Goal: Use online tool/utility: Utilize a website feature to perform a specific function

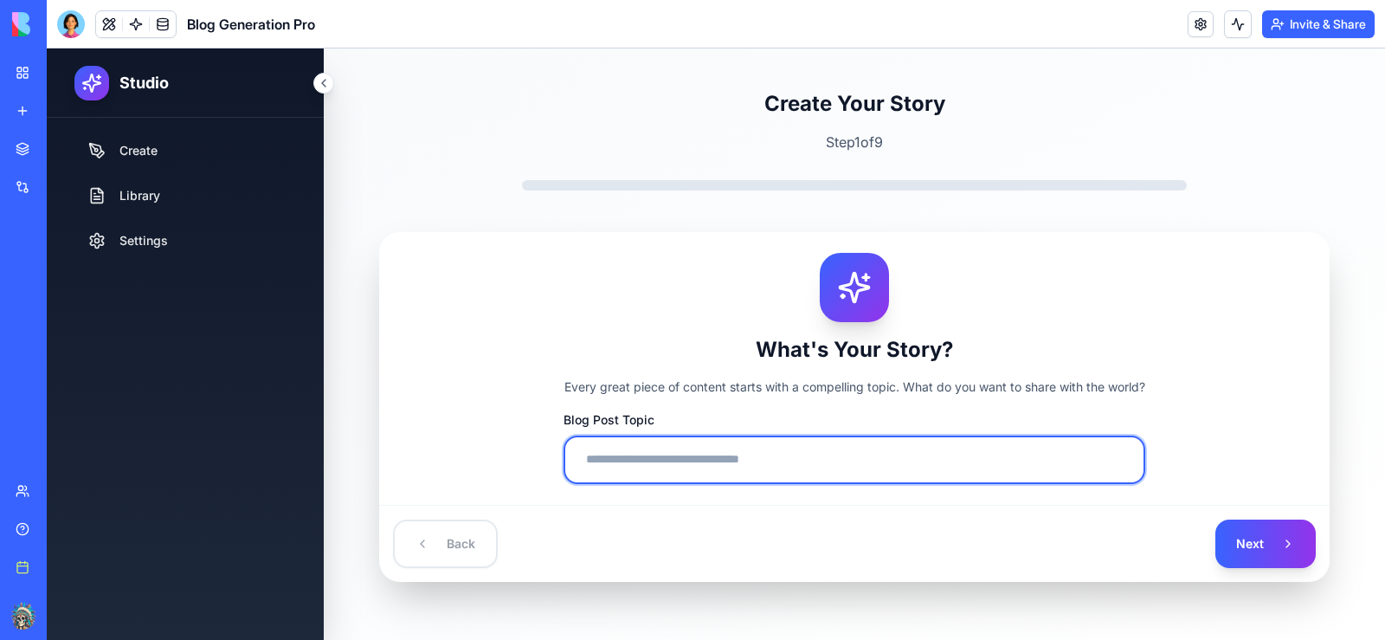
click at [598, 465] on input "Blog Post Topic" at bounding box center [855, 460] width 582 height 48
paste input "**********"
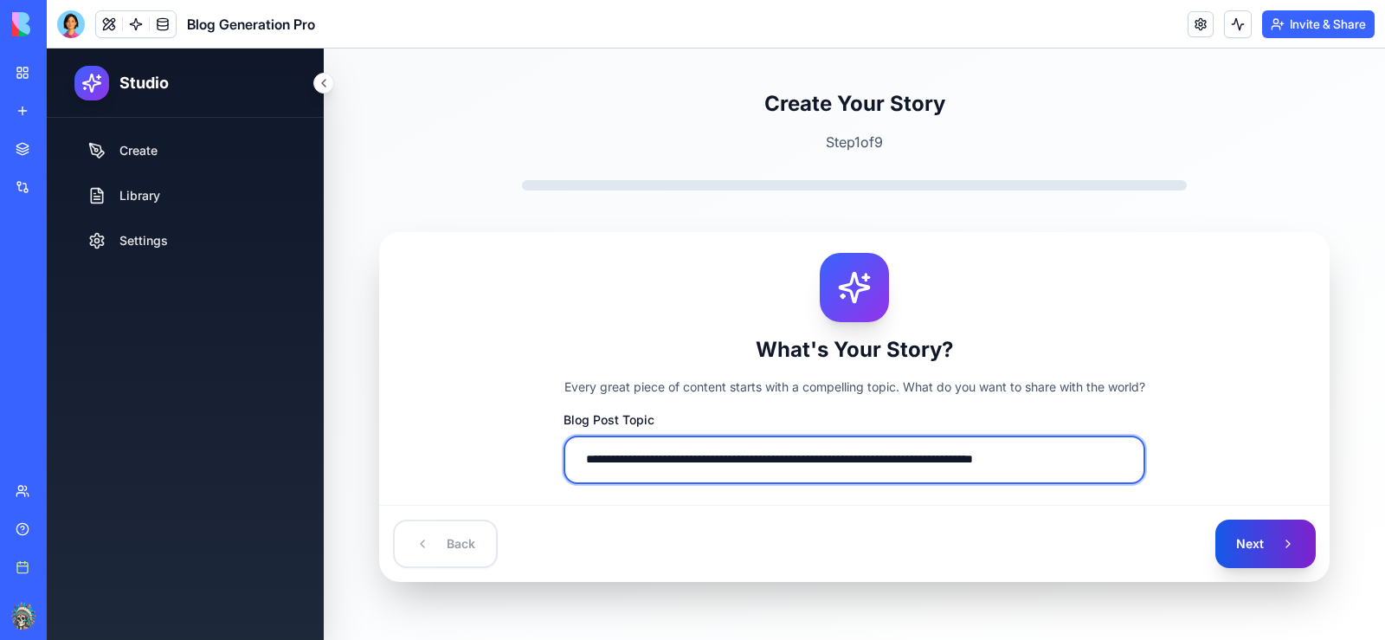
type input "**********"
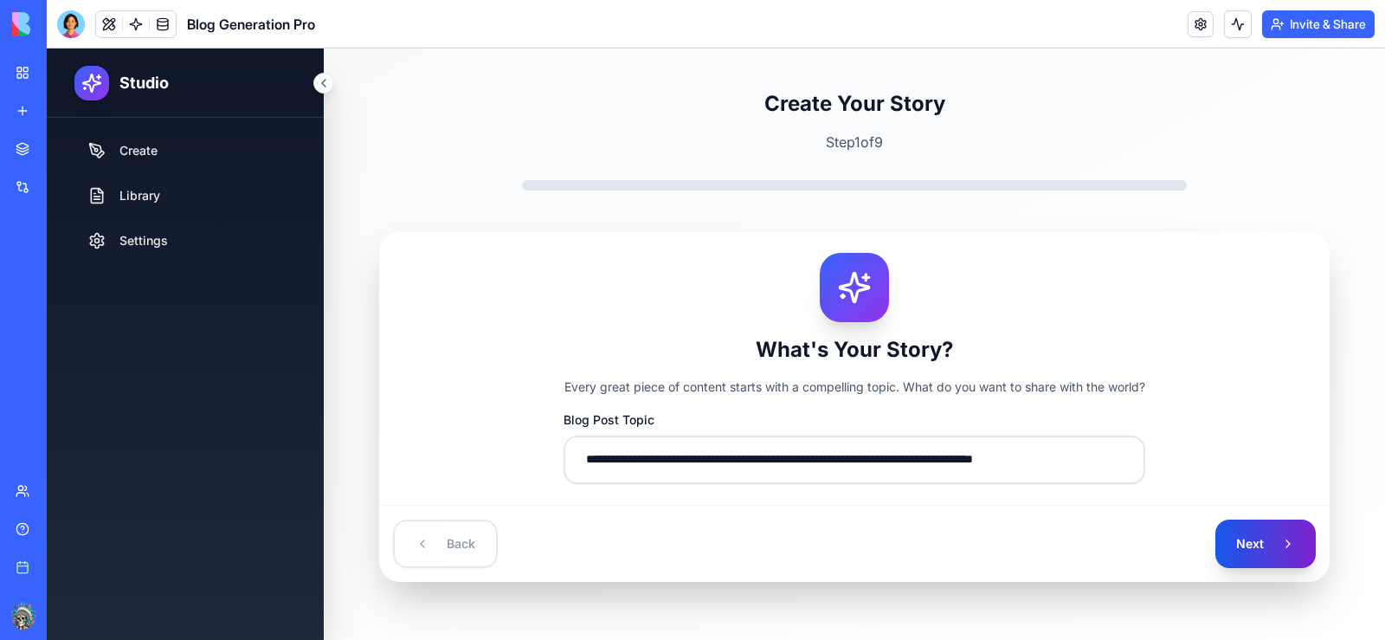
scroll to position [0, 0]
click at [1268, 544] on button "Next" at bounding box center [1266, 544] width 100 height 48
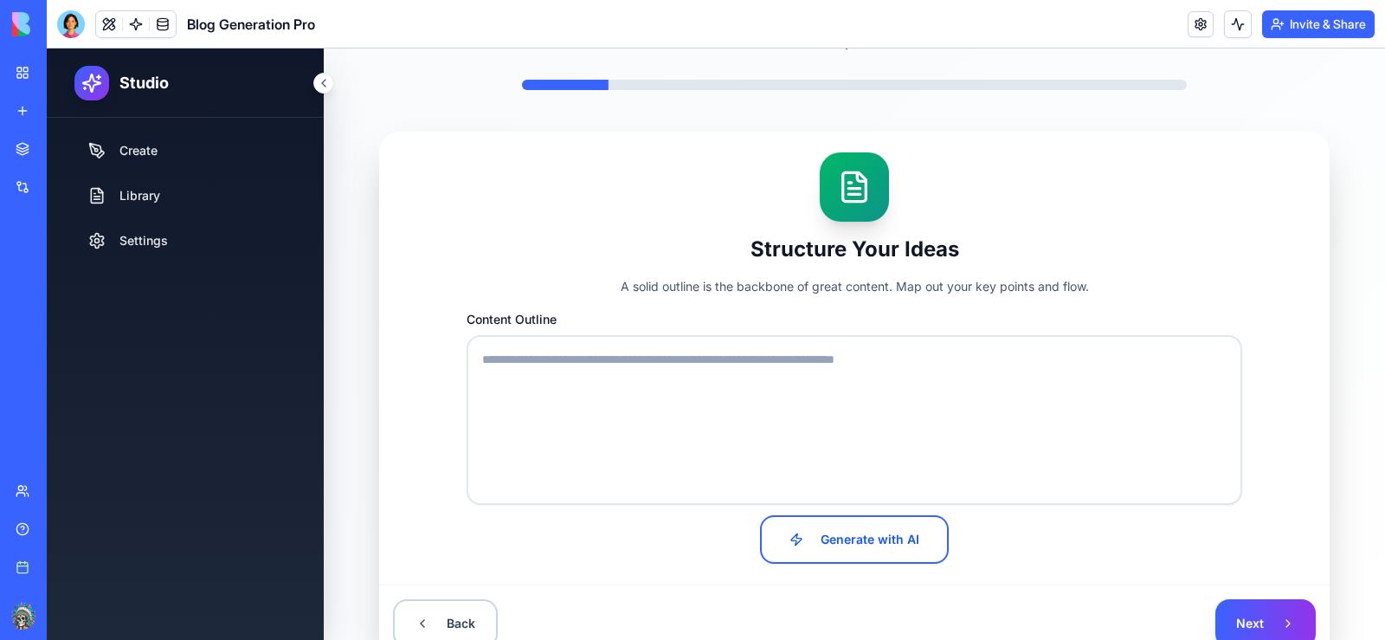
scroll to position [105, 0]
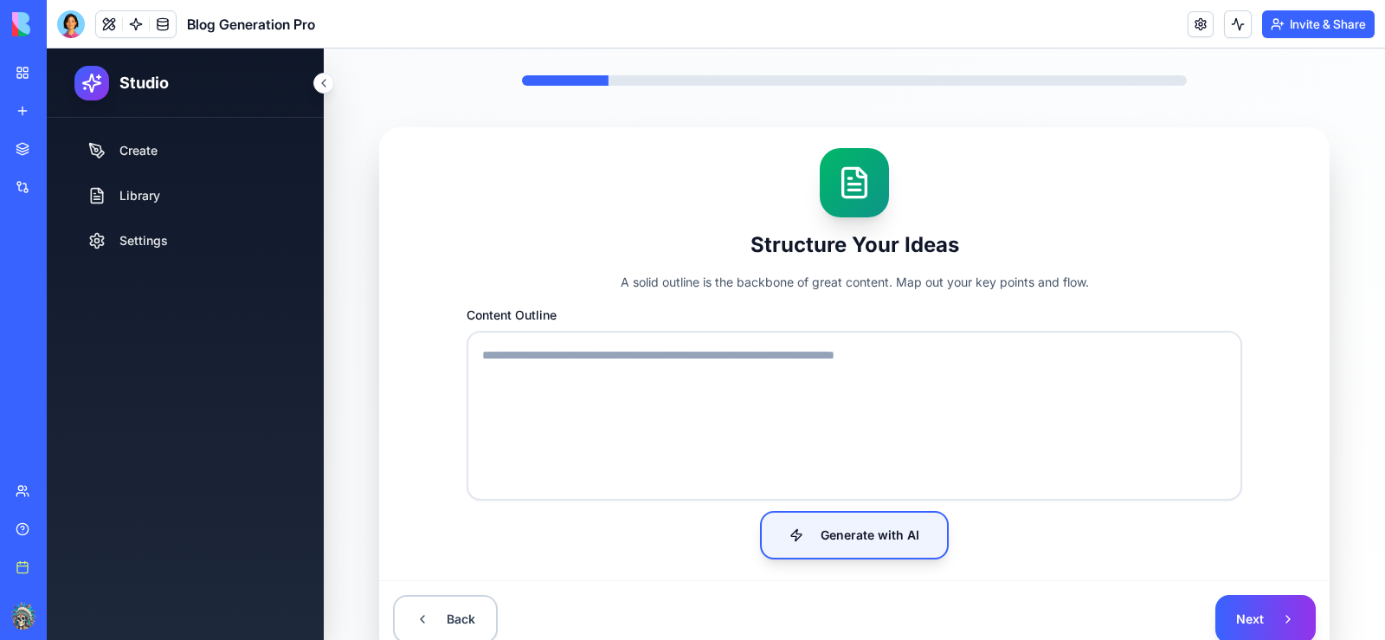
click at [859, 529] on button "Generate with AI" at bounding box center [854, 535] width 189 height 48
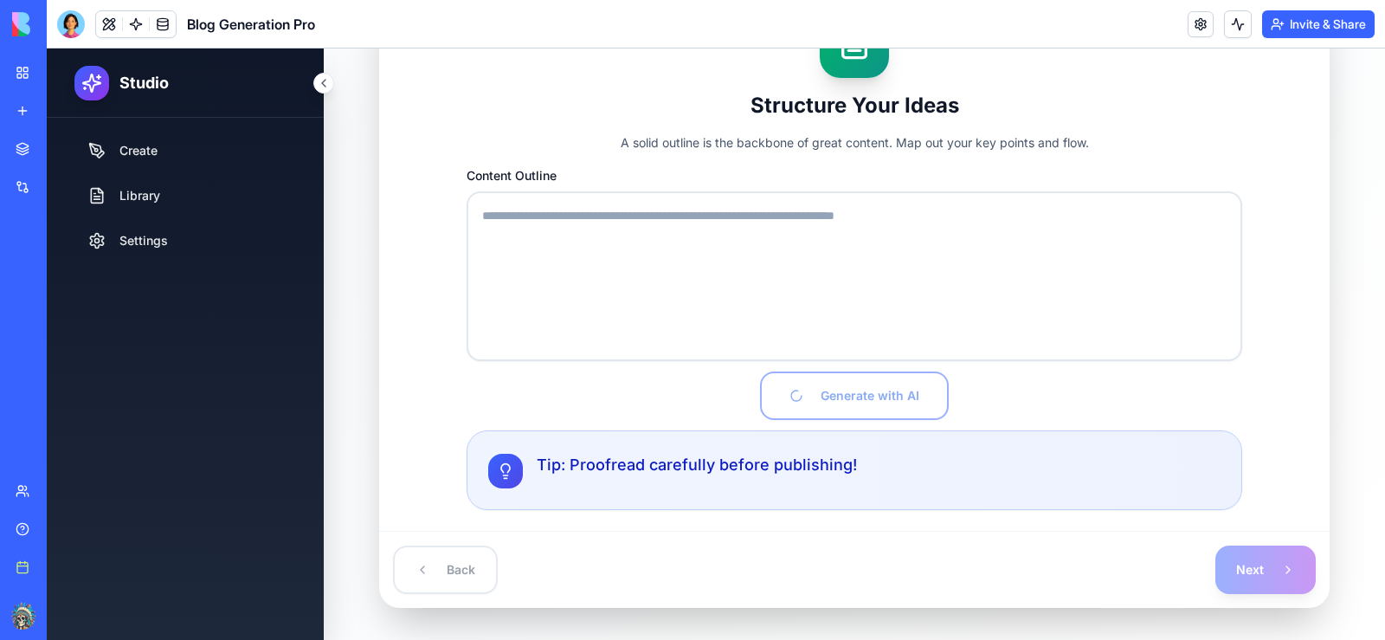
scroll to position [252, 0]
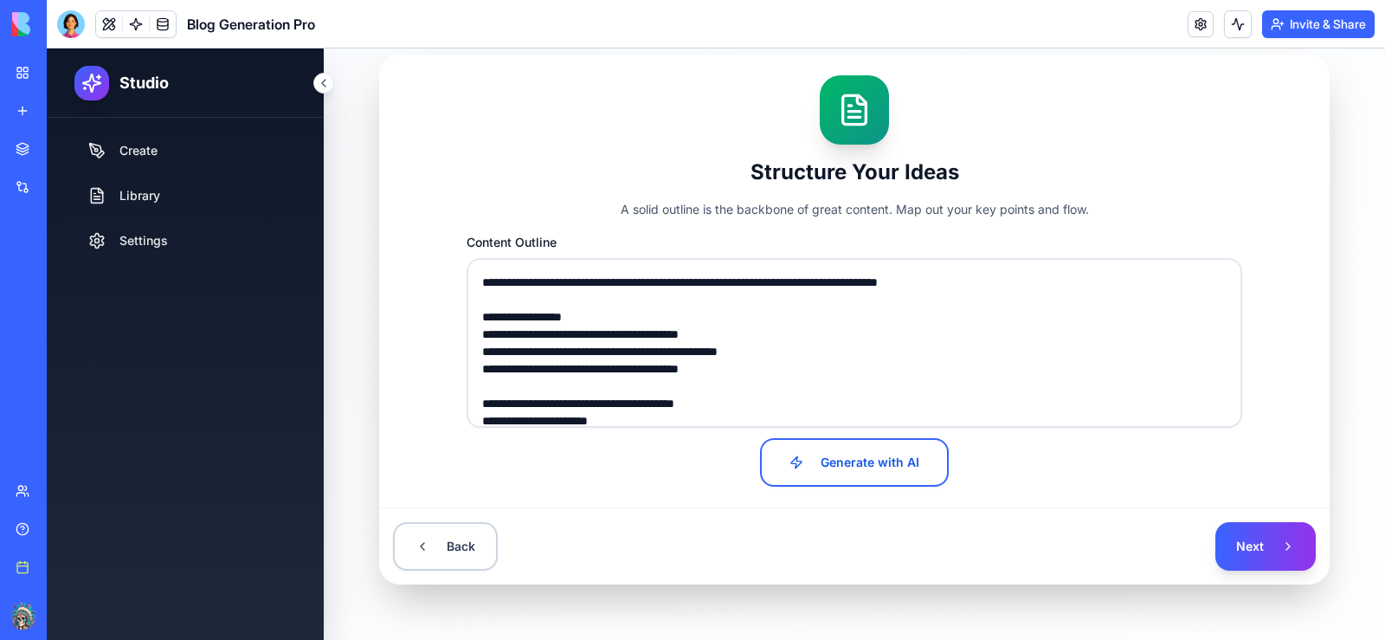
type textarea "**********"
click at [1229, 541] on button "Next" at bounding box center [1266, 546] width 100 height 48
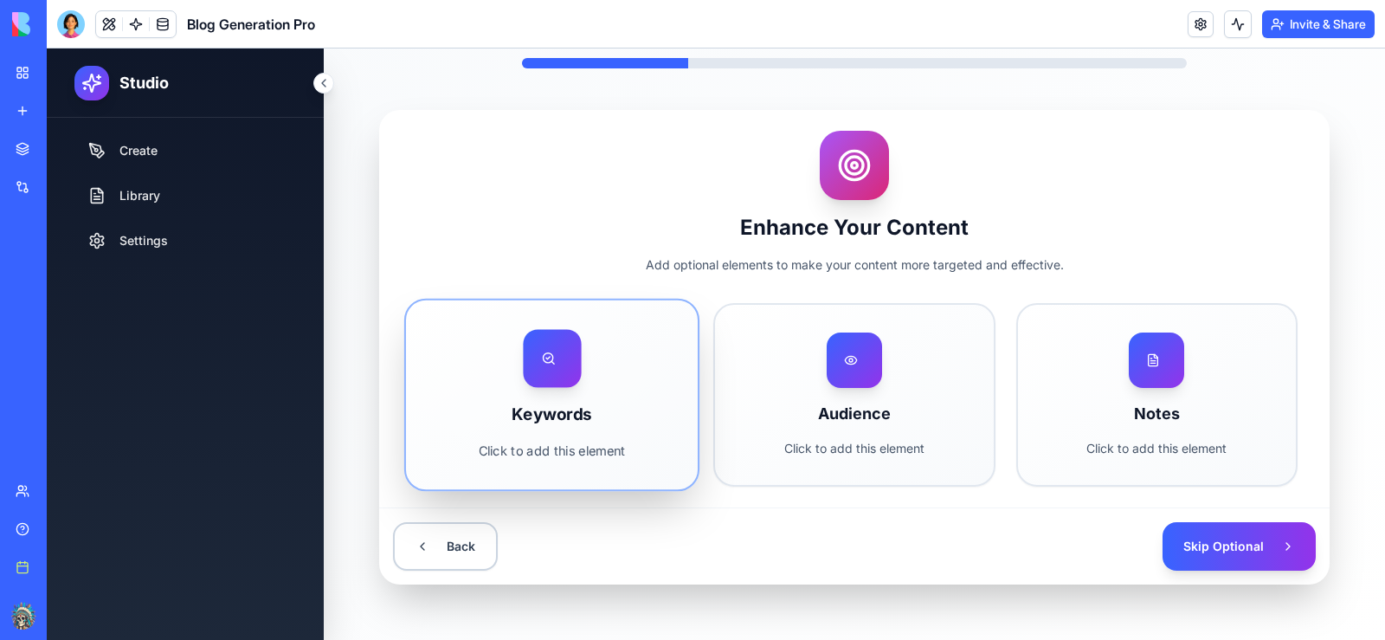
click at [525, 373] on div at bounding box center [552, 358] width 58 height 58
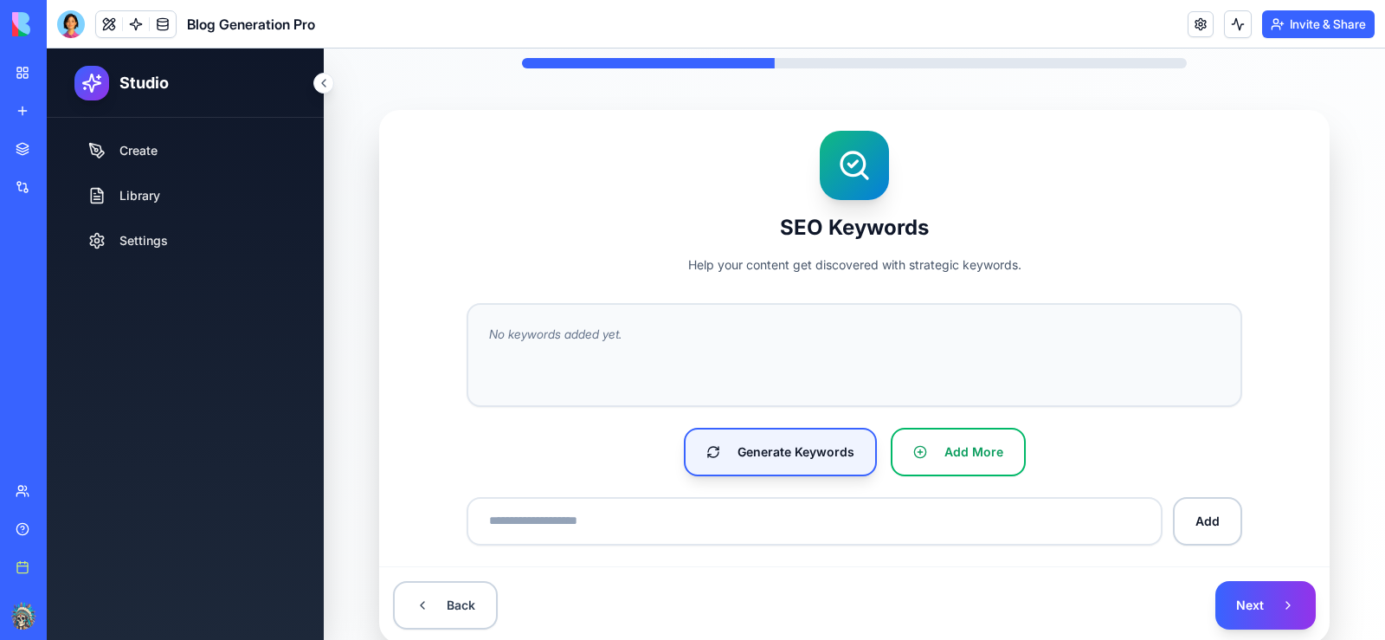
scroll to position [178, 0]
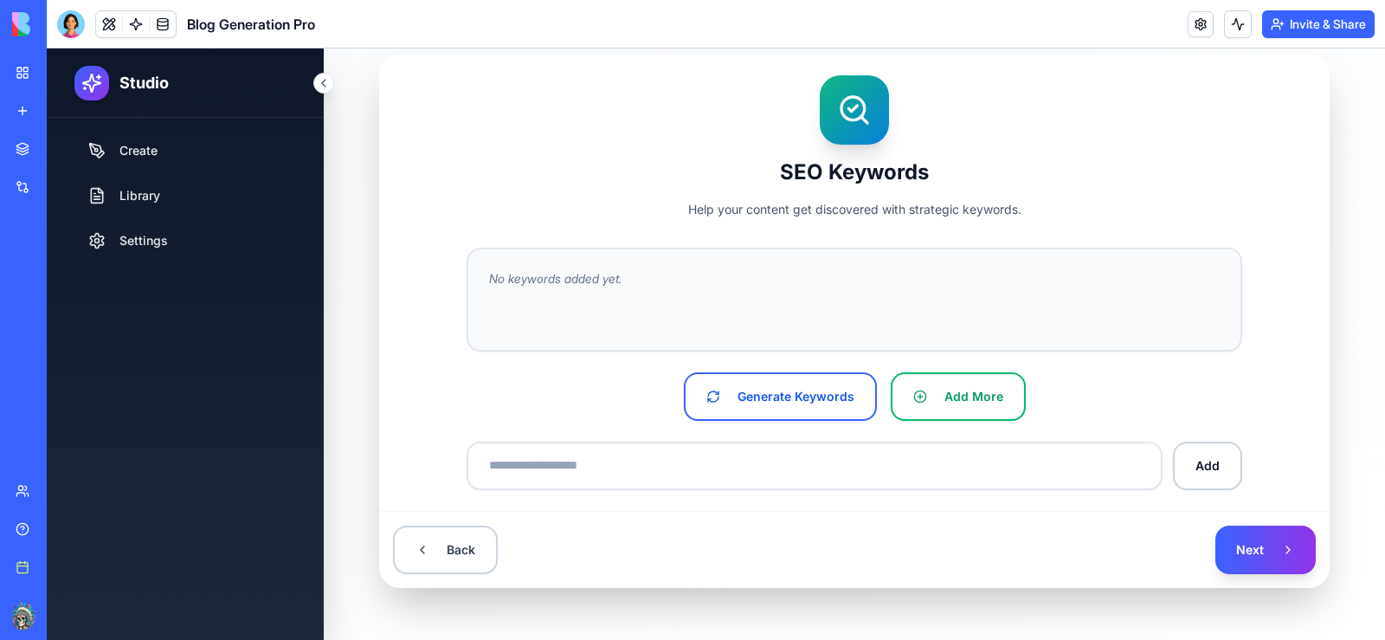
click at [477, 280] on div "No keywords added yet." at bounding box center [855, 300] width 776 height 104
click at [489, 279] on span "No keywords added yet." at bounding box center [555, 278] width 132 height 17
drag, startPoint x: 481, startPoint y: 280, endPoint x: 864, endPoint y: 299, distance: 383.2
click at [864, 299] on div "No keywords added yet." at bounding box center [855, 300] width 776 height 104
drag, startPoint x: 490, startPoint y: 276, endPoint x: 847, endPoint y: 303, distance: 357.8
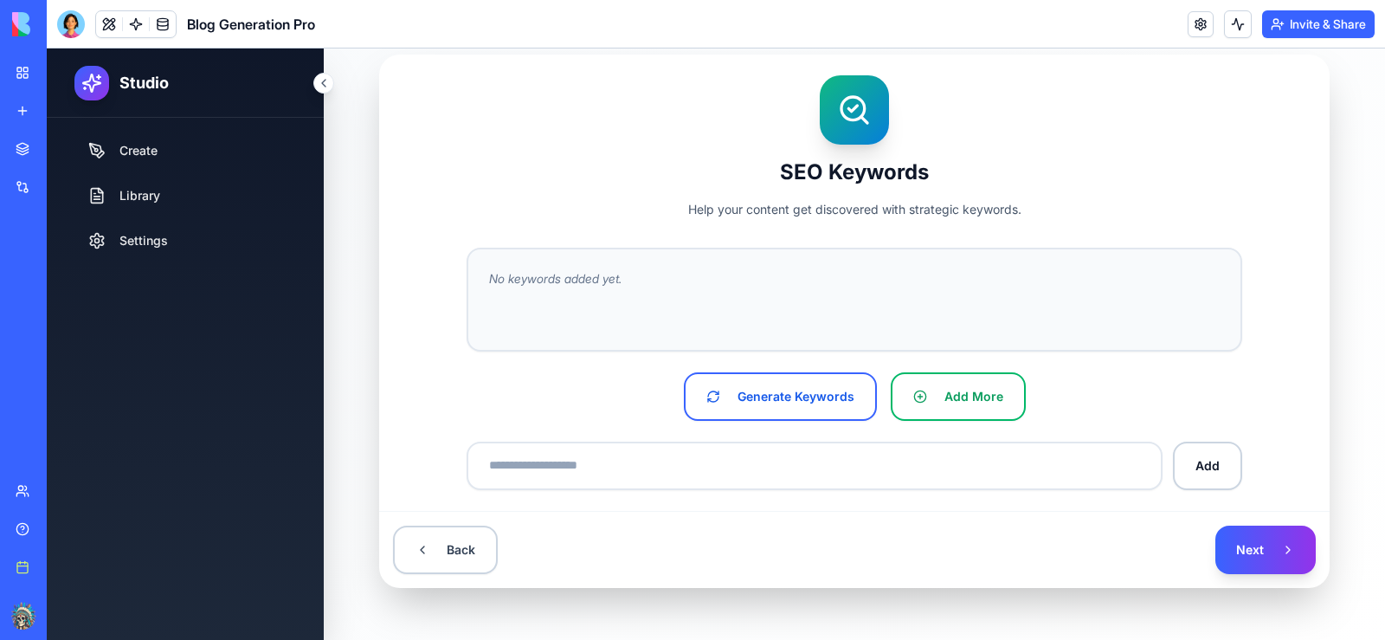
click at [848, 303] on div "No keywords added yet." at bounding box center [855, 300] width 776 height 104
click at [489, 278] on span "No keywords added yet." at bounding box center [555, 278] width 132 height 17
click at [534, 278] on span "No keywords added yet." at bounding box center [555, 278] width 132 height 17
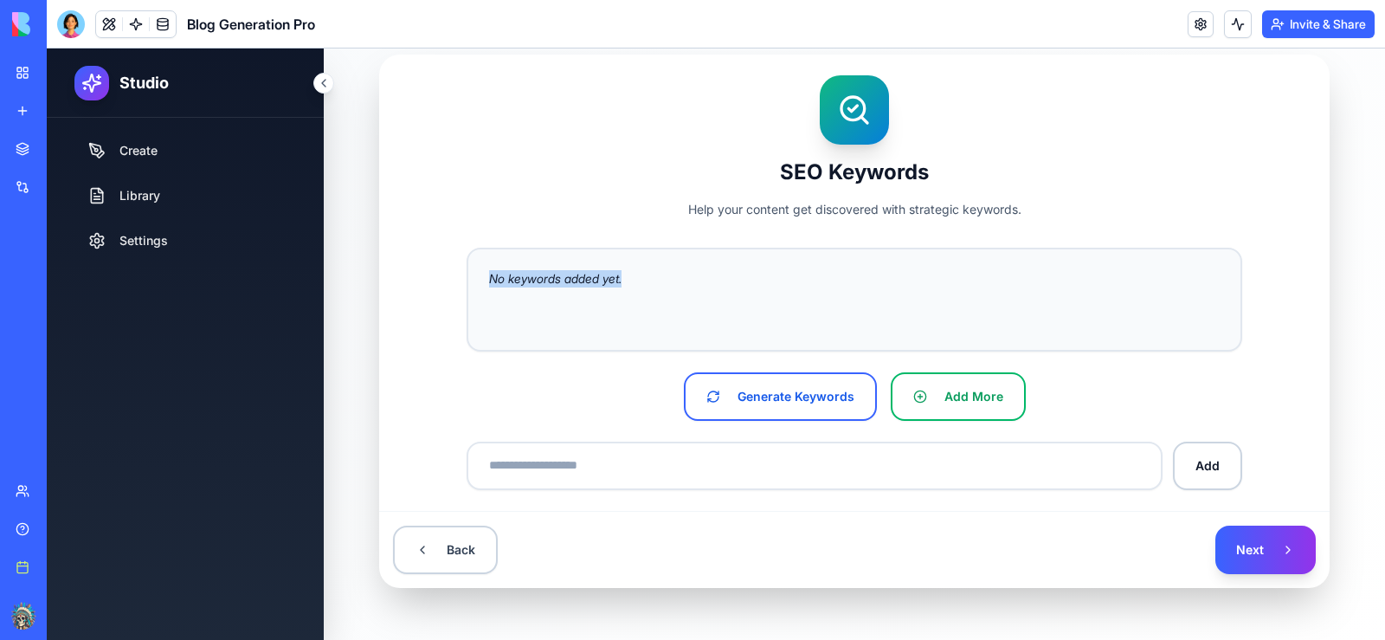
drag, startPoint x: 594, startPoint y: 281, endPoint x: 971, endPoint y: 269, distance: 376.8
click at [971, 264] on div "No keywords added yet." at bounding box center [855, 300] width 776 height 104
click at [971, 393] on button "Add More" at bounding box center [958, 396] width 135 height 48
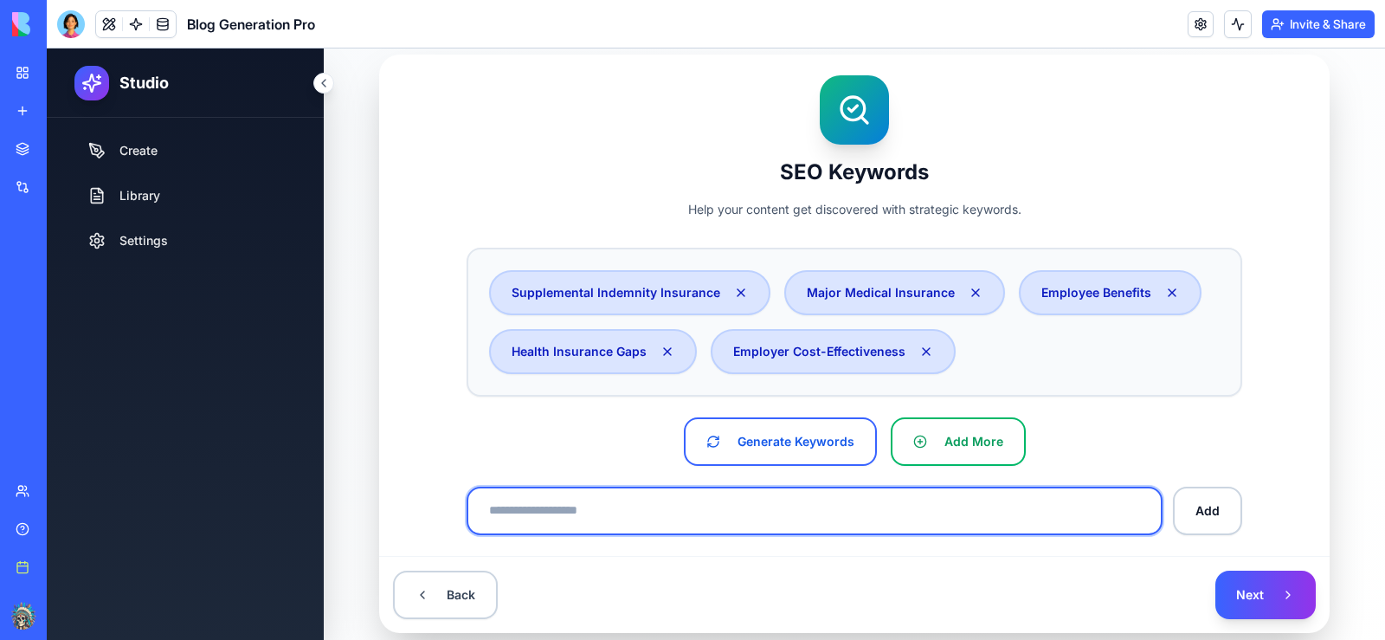
paste input "**********"
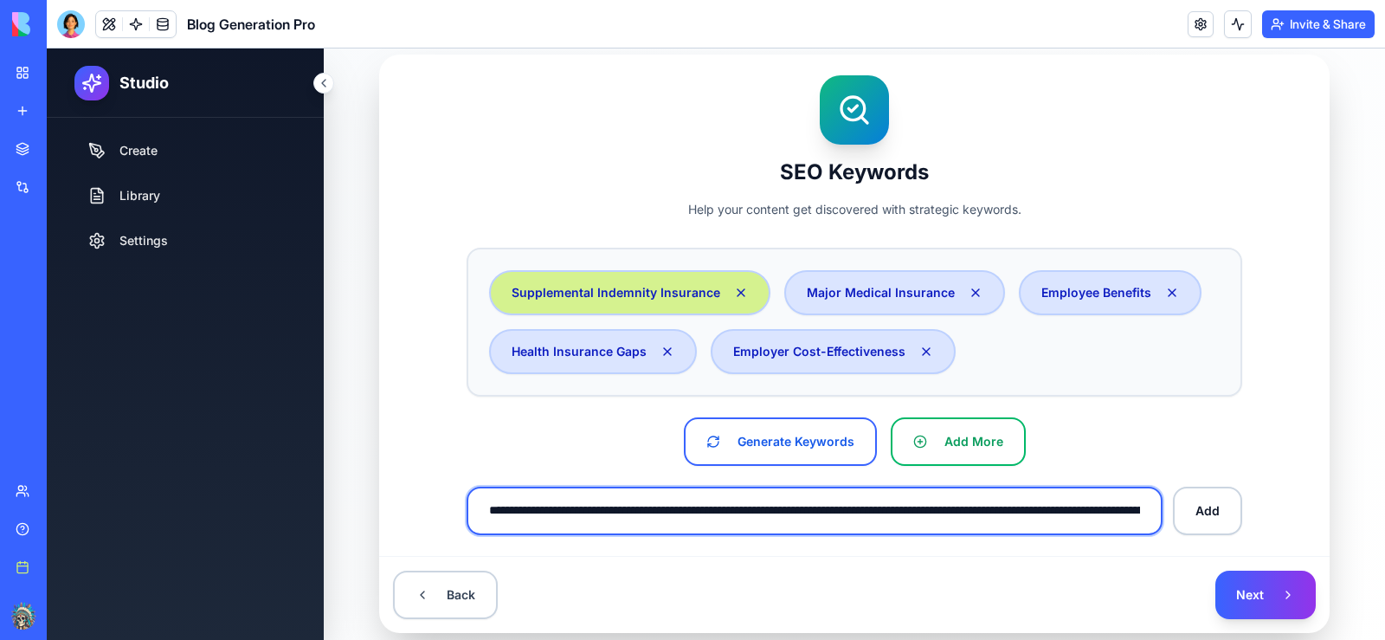
scroll to position [0, 3040]
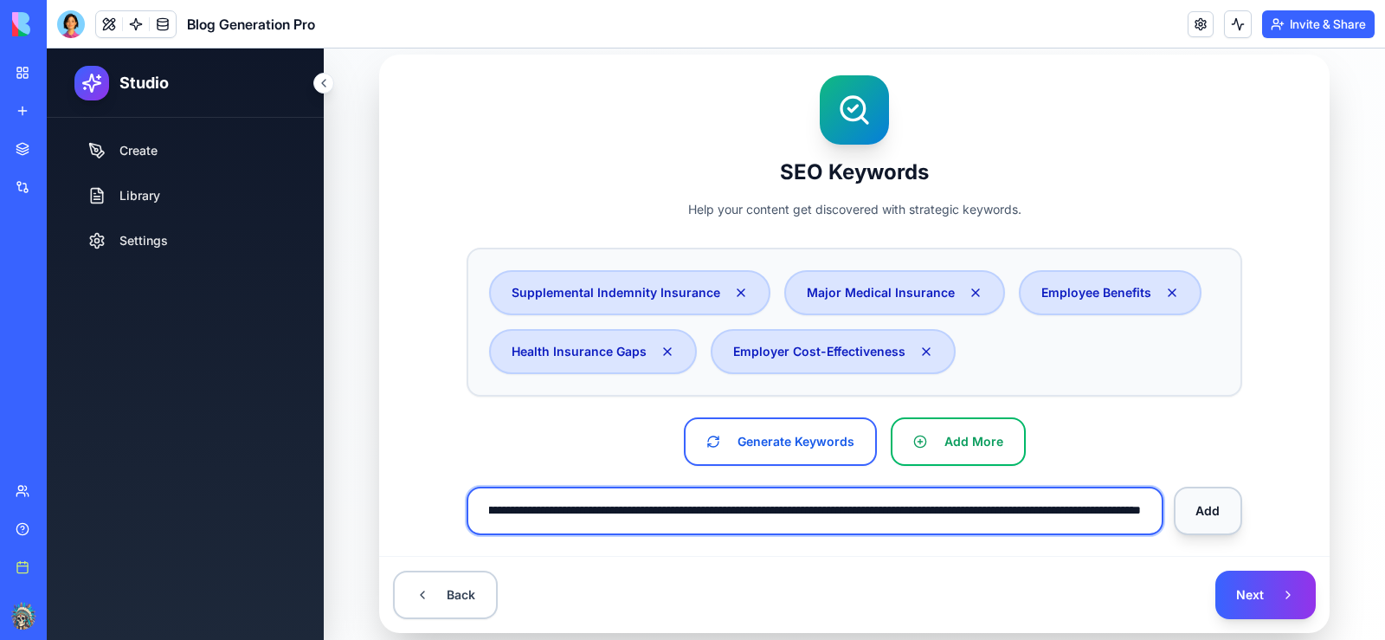
type input "**********"
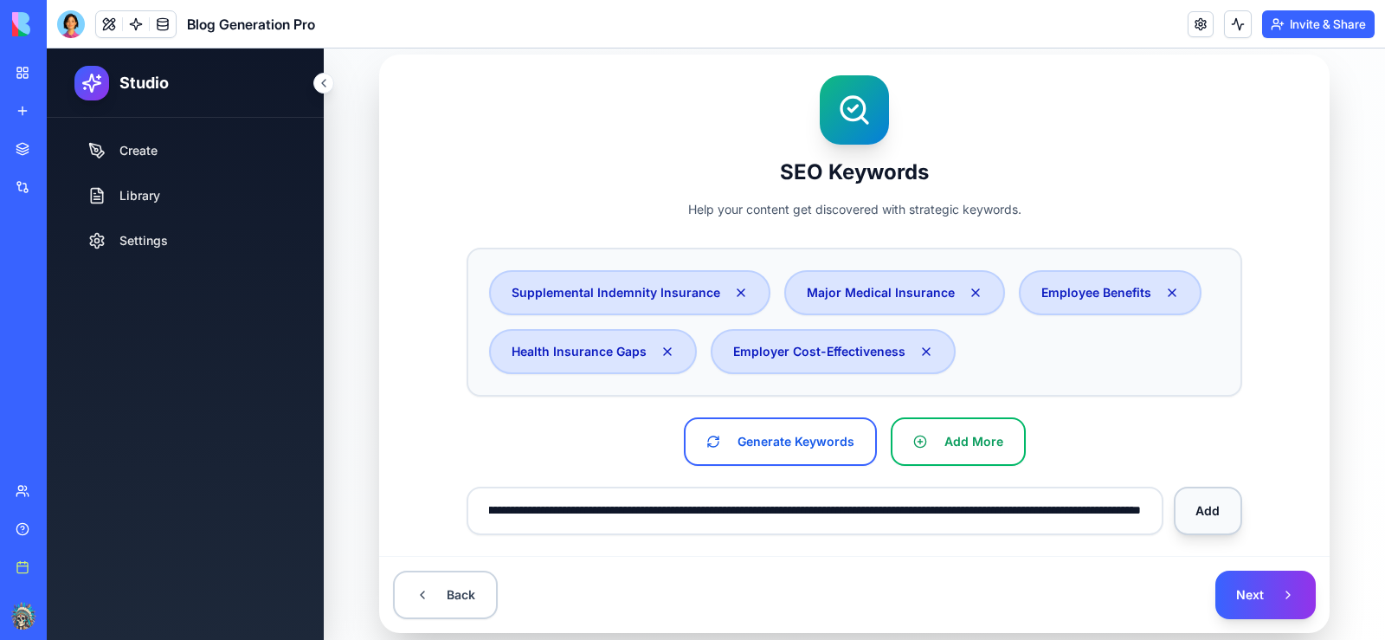
scroll to position [0, 0]
click at [1190, 507] on button "Add" at bounding box center [1208, 511] width 69 height 48
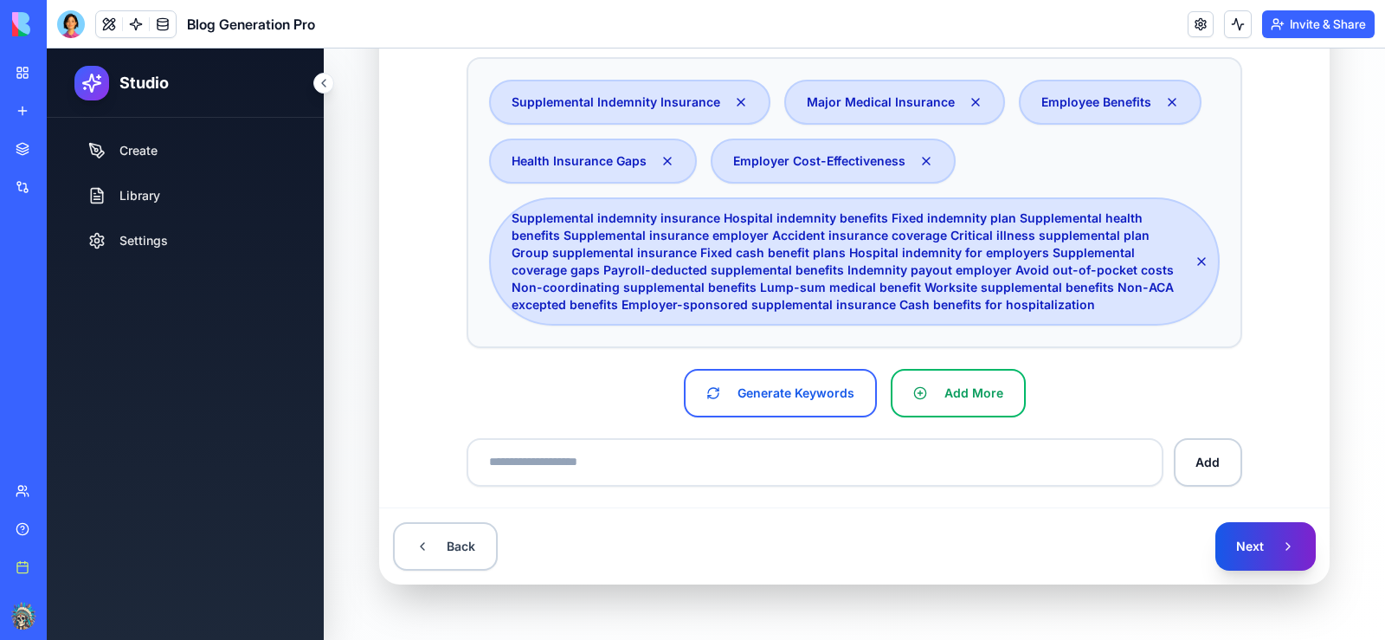
click at [1262, 539] on button "Next" at bounding box center [1266, 546] width 100 height 48
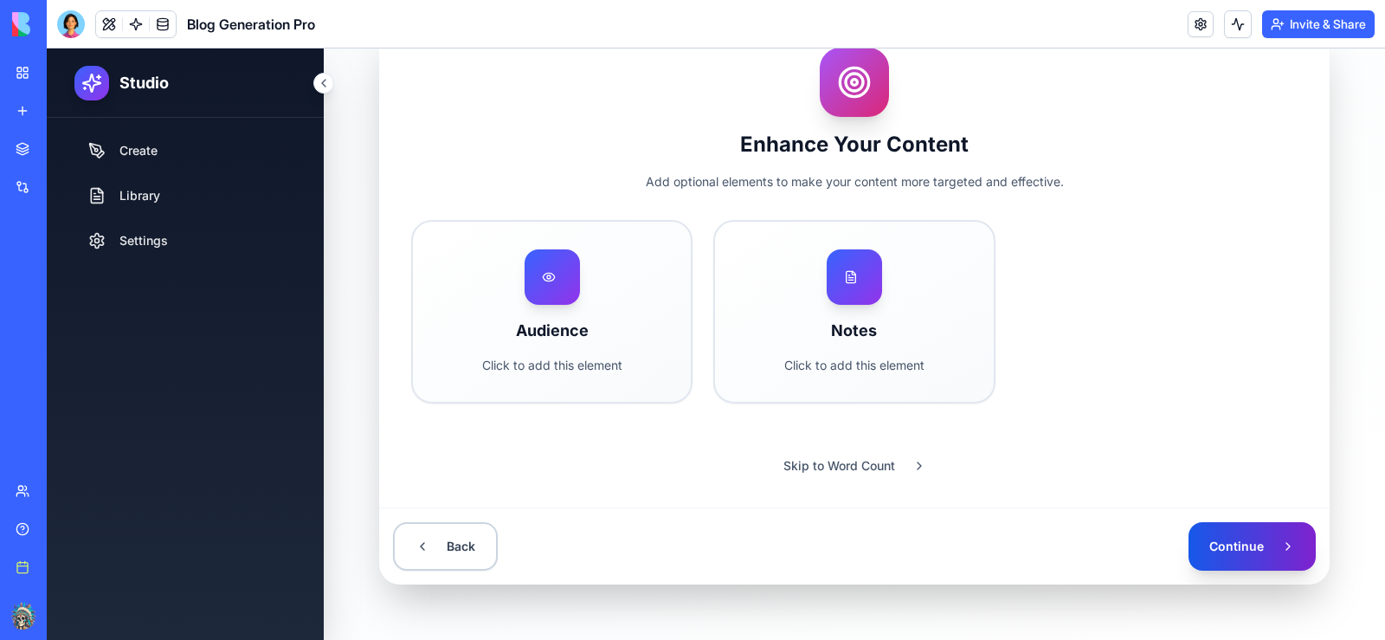
click at [1223, 542] on button "Continue" at bounding box center [1252, 546] width 127 height 48
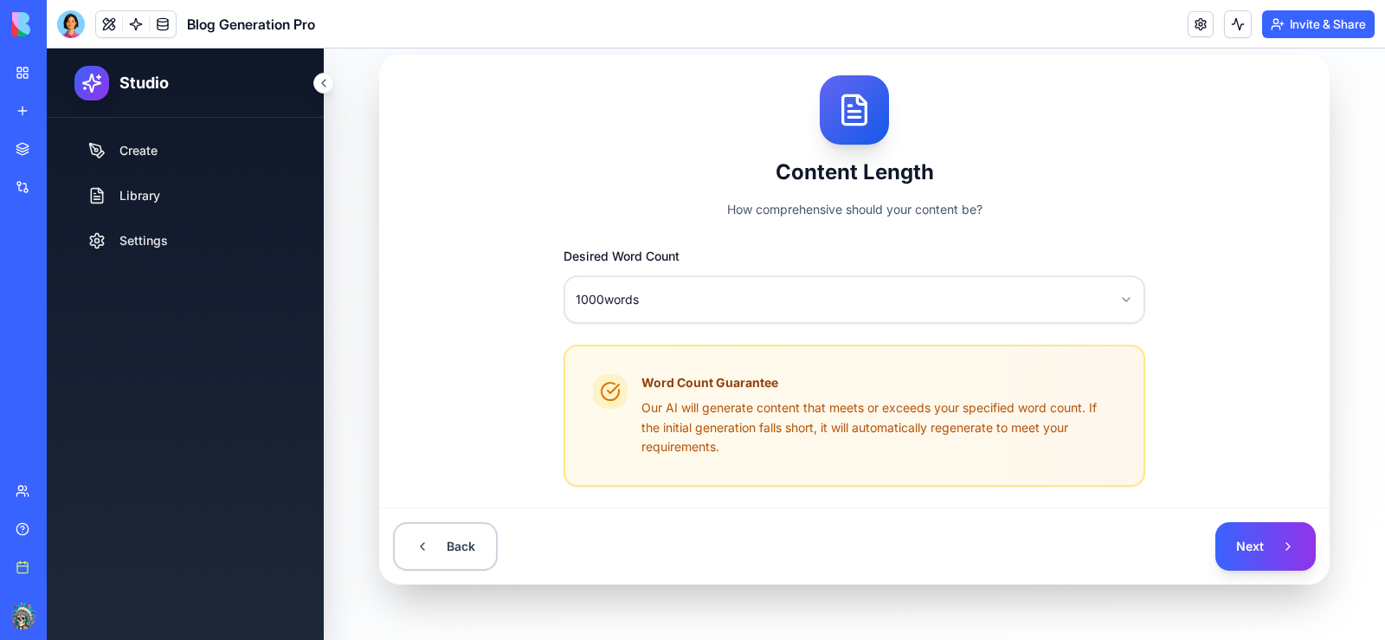
scroll to position [178, 0]
click at [571, 298] on html "**********" at bounding box center [716, 255] width 1339 height 769
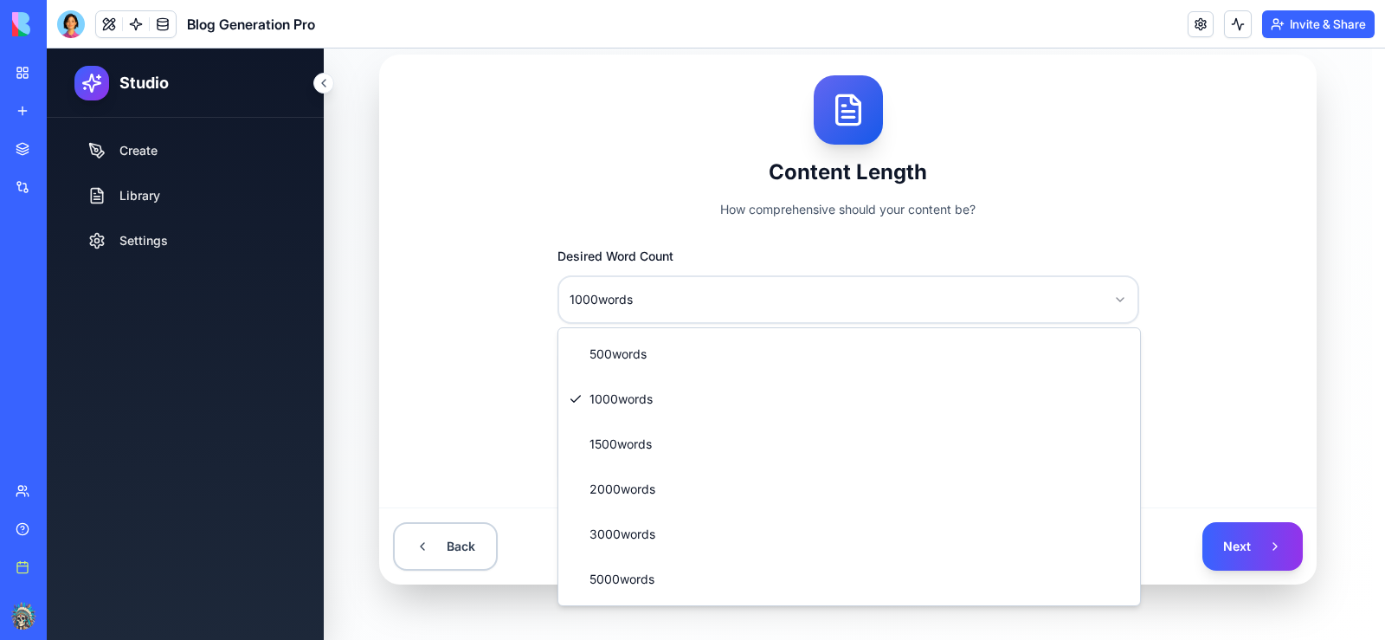
select select "****"
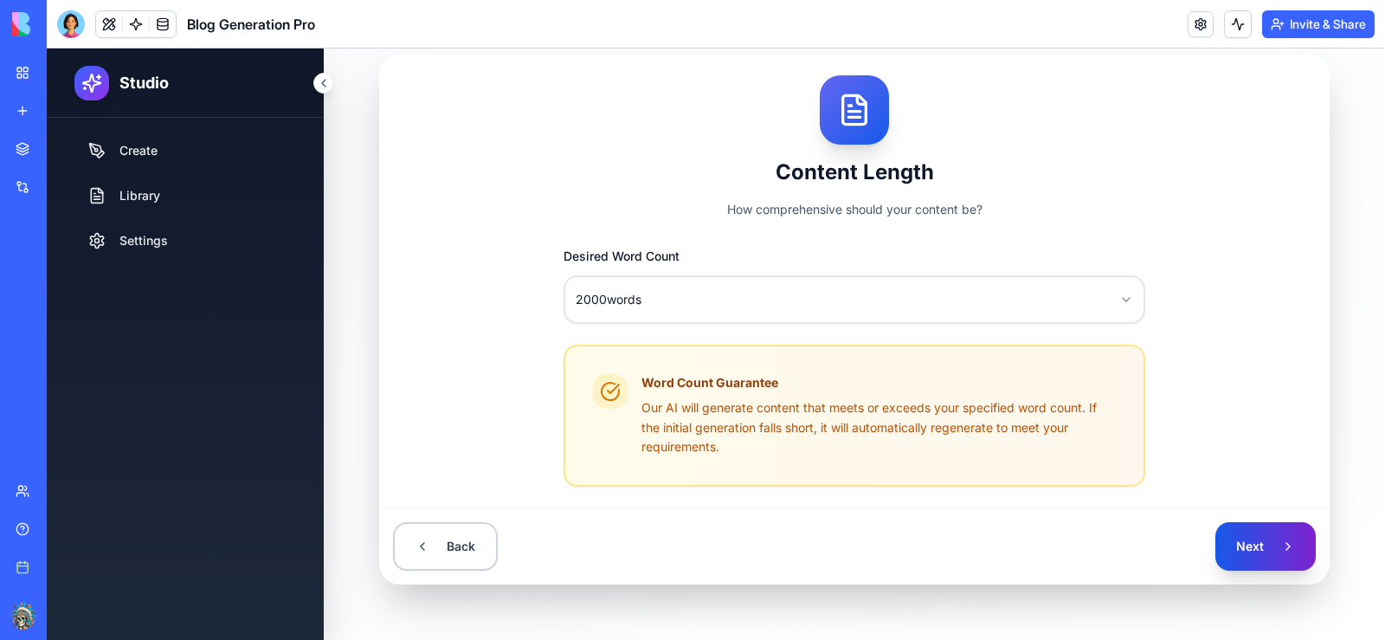
click at [1246, 539] on button "Next" at bounding box center [1266, 546] width 100 height 48
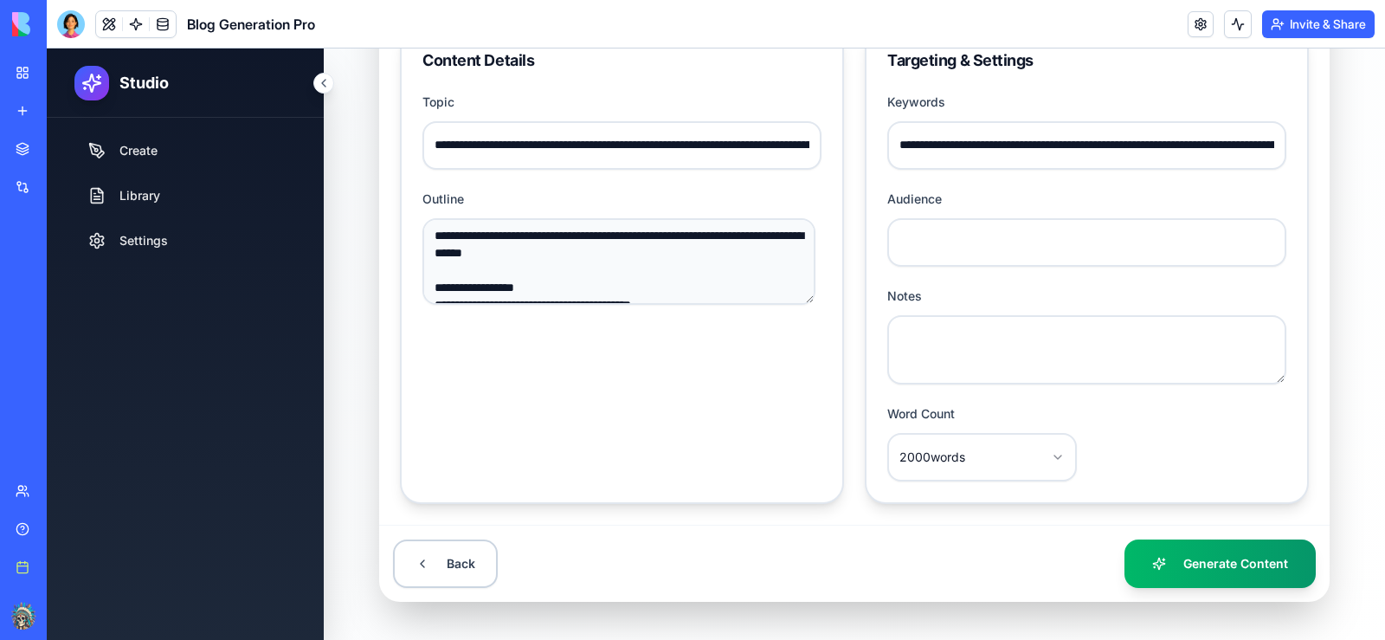
scroll to position [416, 0]
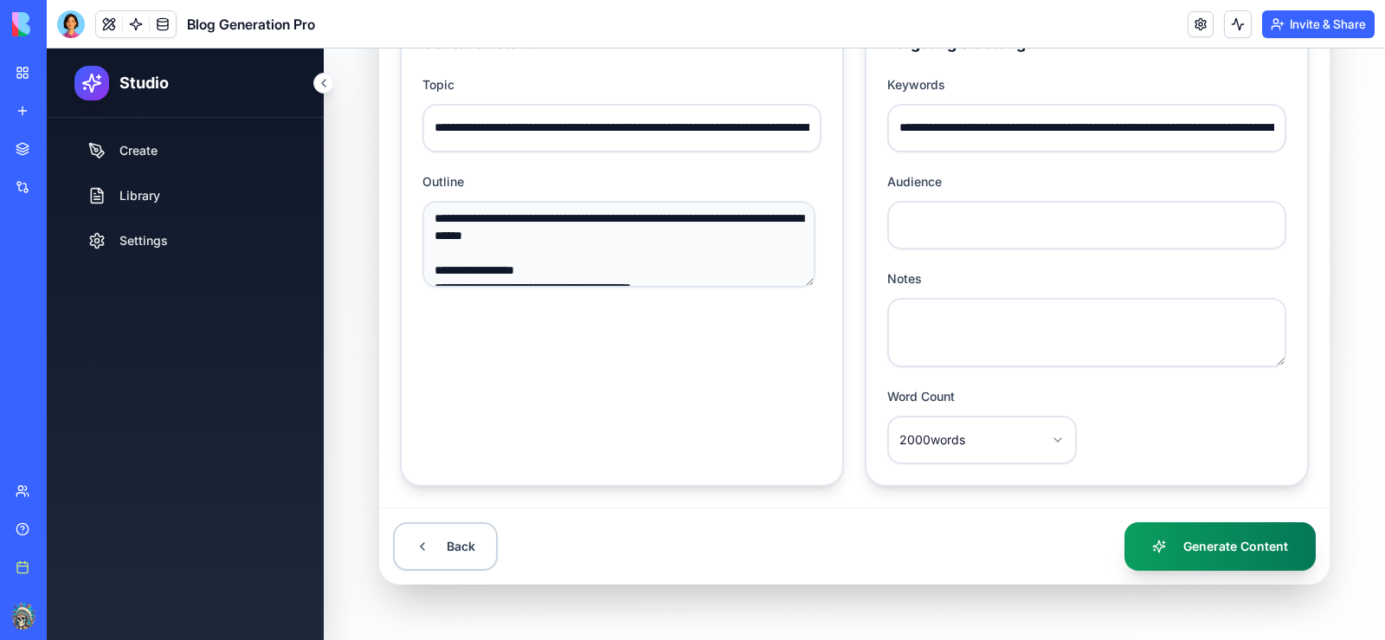
click at [1201, 544] on button "Generate Content" at bounding box center [1220, 546] width 191 height 48
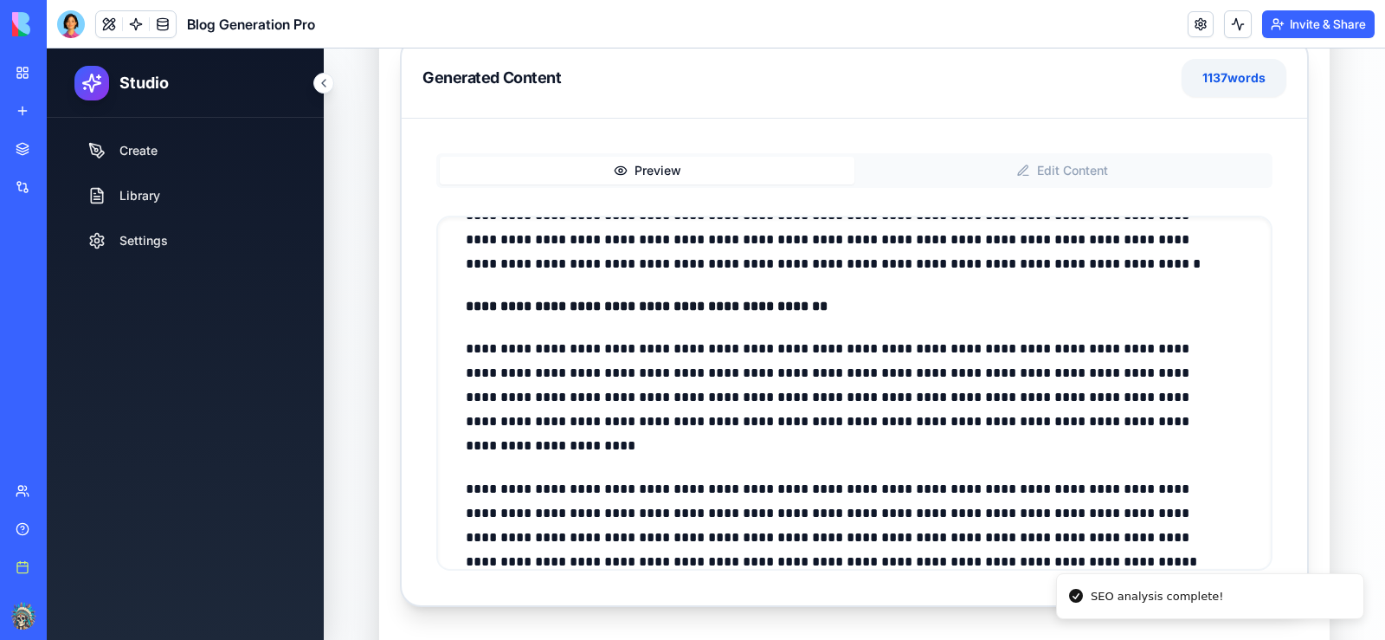
scroll to position [0, 0]
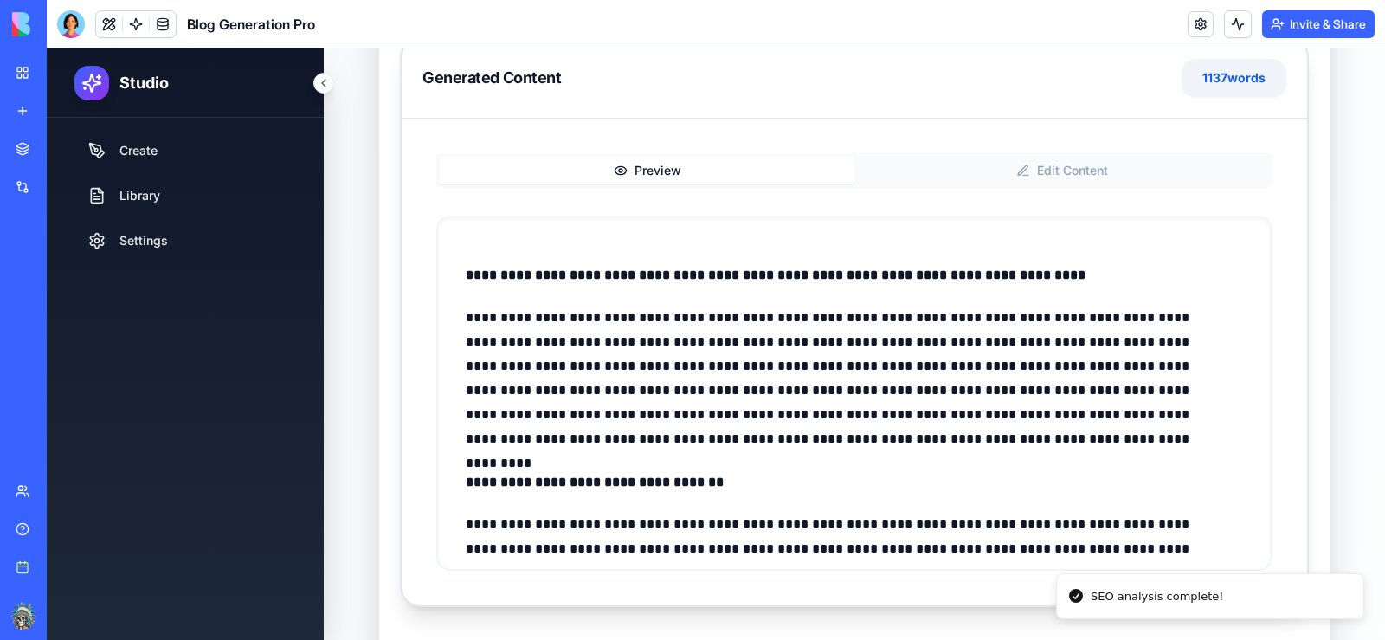
click at [636, 176] on button "Preview" at bounding box center [647, 171] width 415 height 28
